Goal: Task Accomplishment & Management: Use online tool/utility

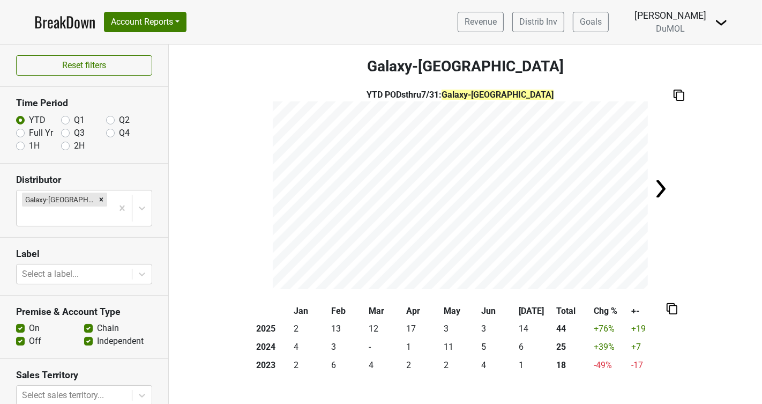
scroll to position [157, 0]
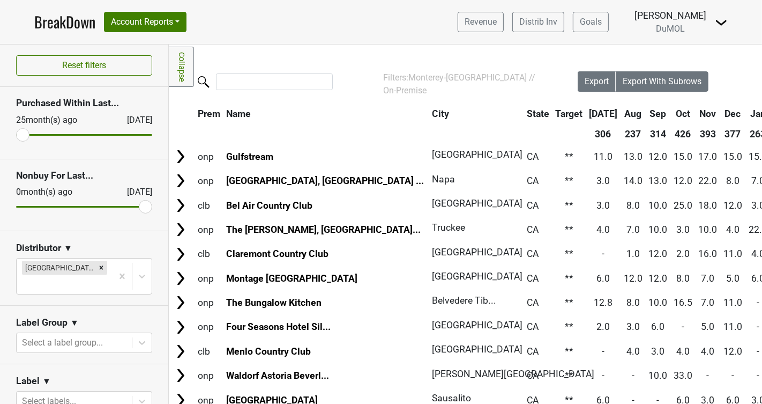
scroll to position [241, 0]
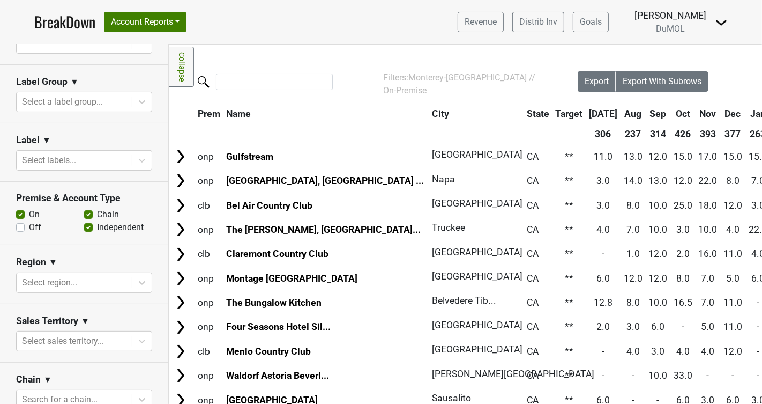
click at [715, 20] on div "Revenue Distrib Inv Goals Michele Krupin DuMOL Control Center Open Leadrank Log…" at bounding box center [588, 22] width 279 height 27
click at [718, 23] on img at bounding box center [721, 22] width 13 height 13
click at [666, 81] on link "Logout" at bounding box center [685, 77] width 85 height 17
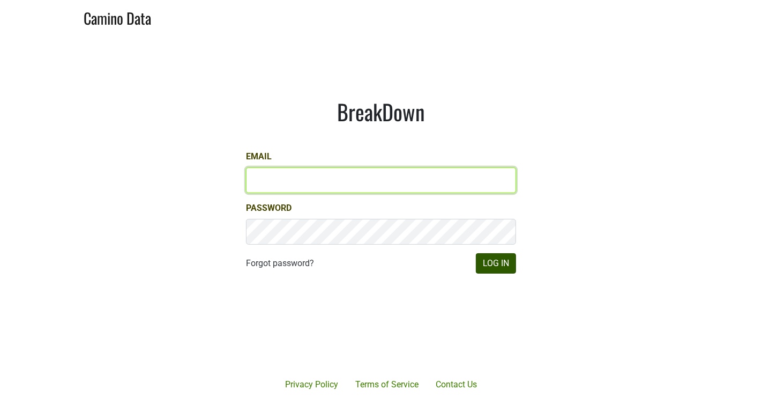
type input "[PERSON_NAME][EMAIL_ADDRESS][DOMAIN_NAME]"
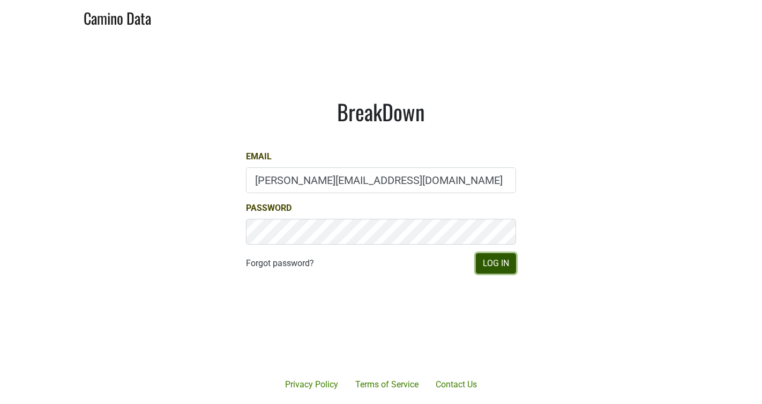
click at [502, 266] on button "Log In" at bounding box center [496, 263] width 40 height 20
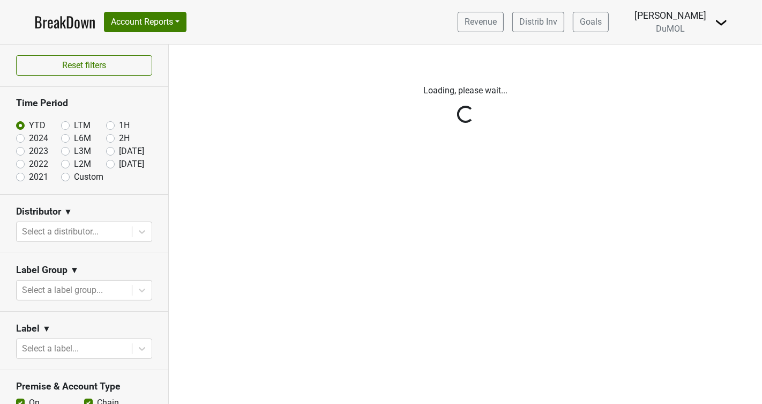
click at [141, 231] on div "Reset filters Time Period YTD LTM 1H 2024 L6M 2H 2023 L3M [DATE] '25 2022 L2M A…" at bounding box center [84, 224] width 169 height 359
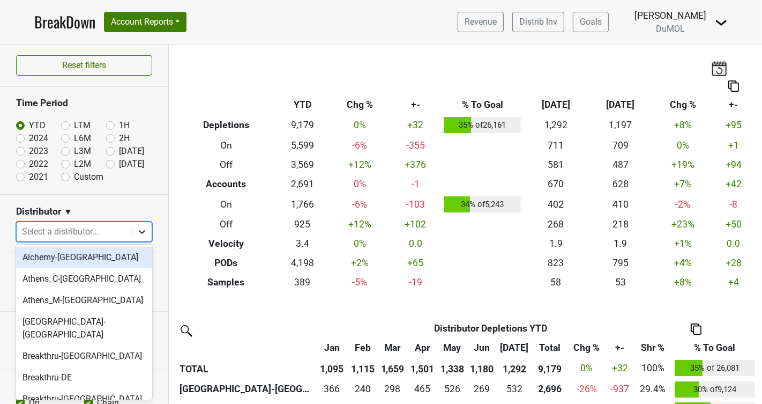
click at [142, 229] on icon at bounding box center [142, 231] width 11 height 11
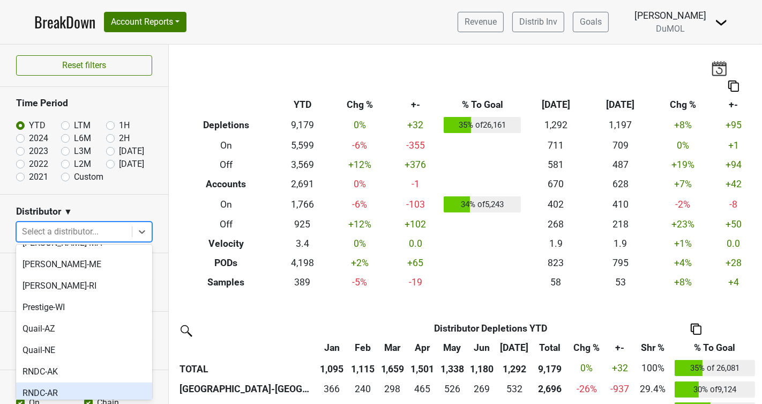
scroll to position [714, 0]
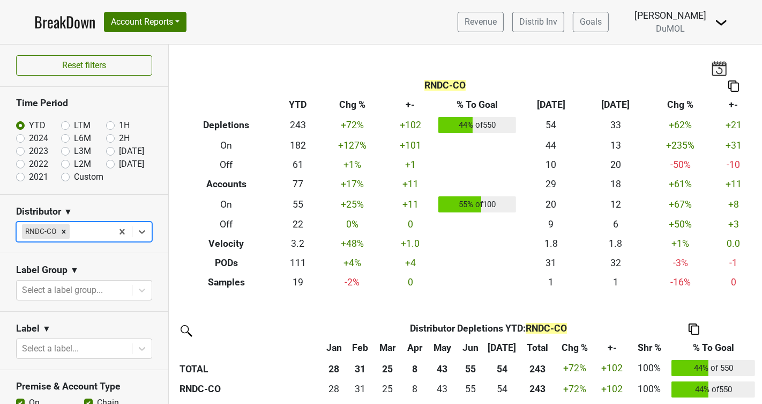
click at [735, 85] on img at bounding box center [734, 85] width 11 height 11
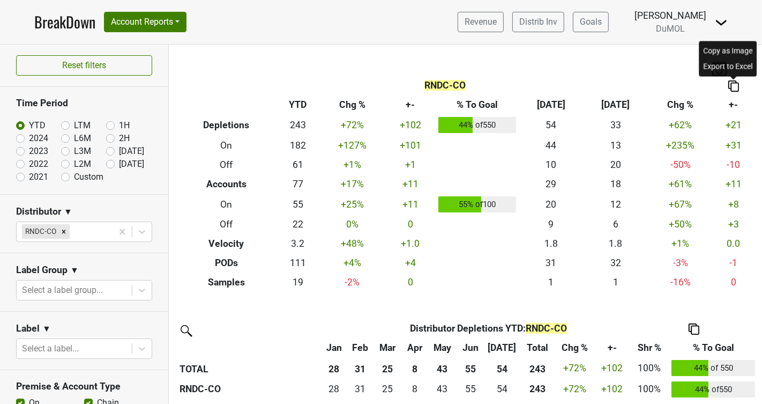
click at [729, 52] on div "Copy as Image" at bounding box center [728, 51] width 54 height 16
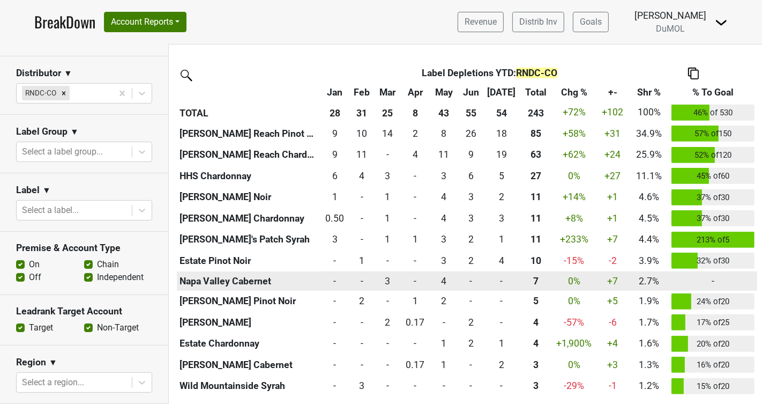
scroll to position [493, 0]
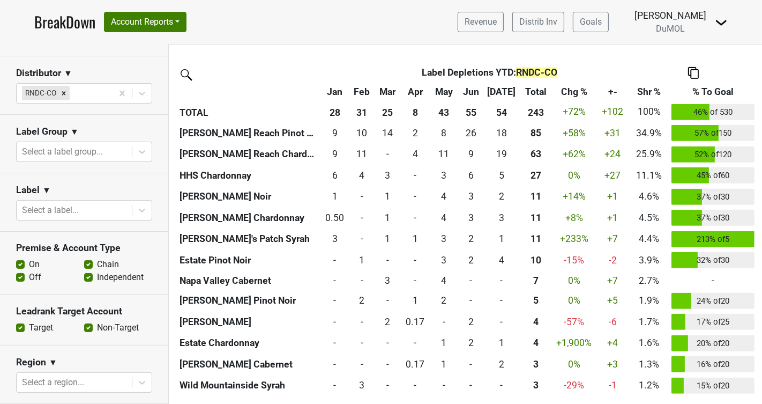
click at [693, 73] on img at bounding box center [693, 72] width 11 height 11
click at [691, 36] on div "Copy Img Abrv." at bounding box center [690, 37] width 55 height 16
